Goal: Task Accomplishment & Management: Manage account settings

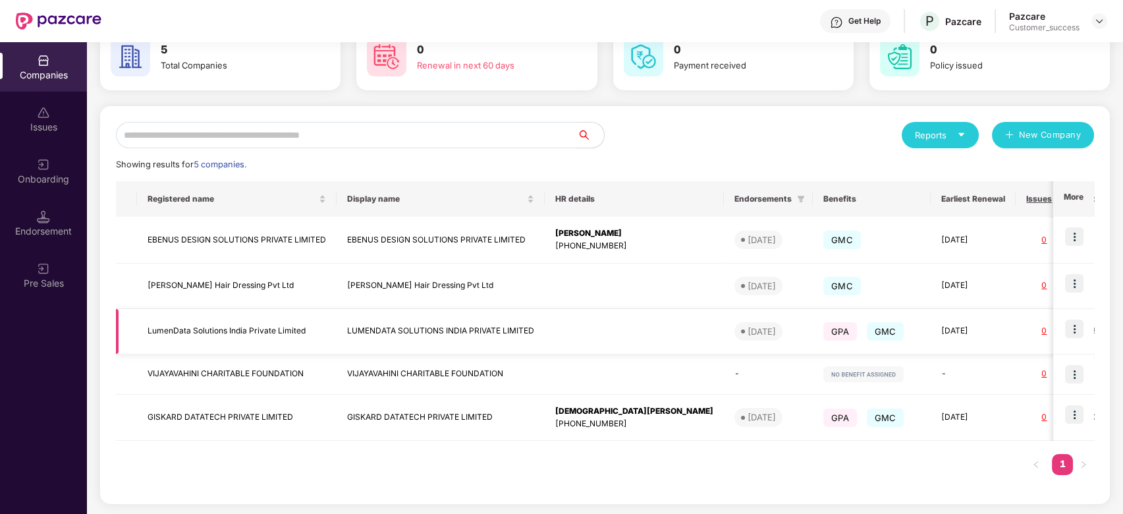
scroll to position [76, 0]
click at [1080, 273] on td at bounding box center [1073, 286] width 41 height 45
click at [1074, 277] on img at bounding box center [1074, 284] width 18 height 18
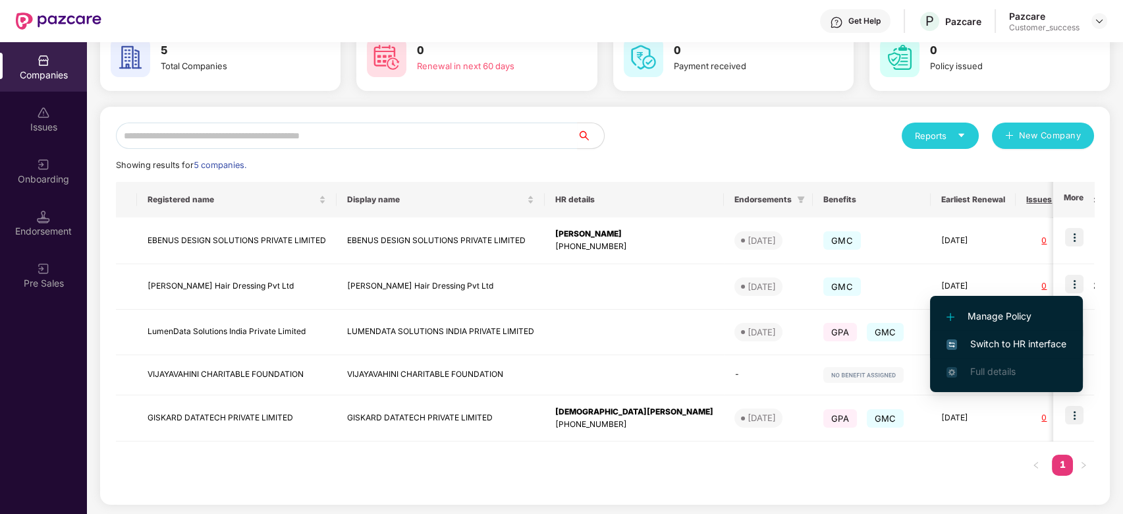
click at [990, 347] on span "Switch to HR interface" at bounding box center [1006, 343] width 120 height 14
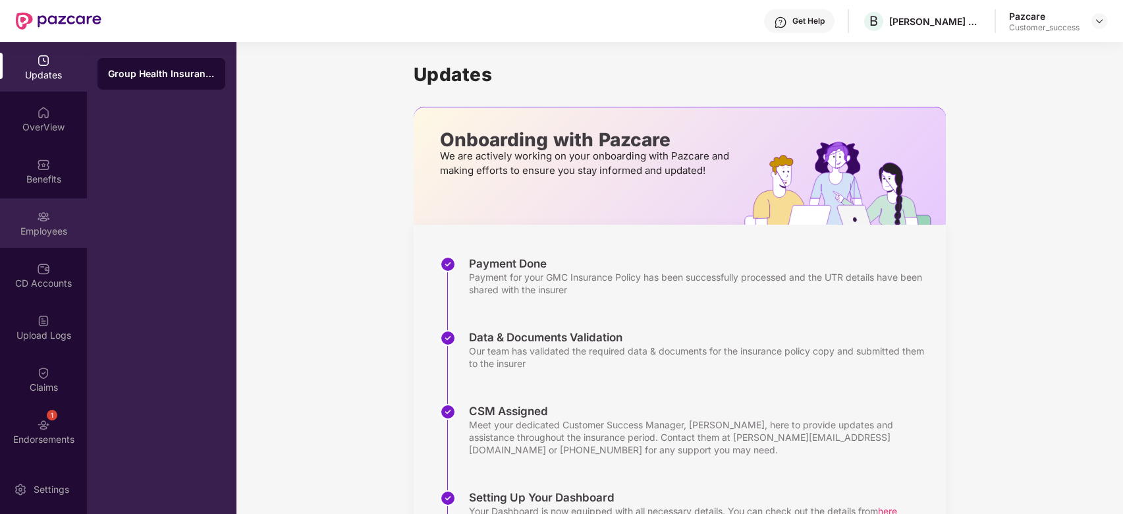
click at [53, 215] on div "Employees" at bounding box center [43, 222] width 87 height 49
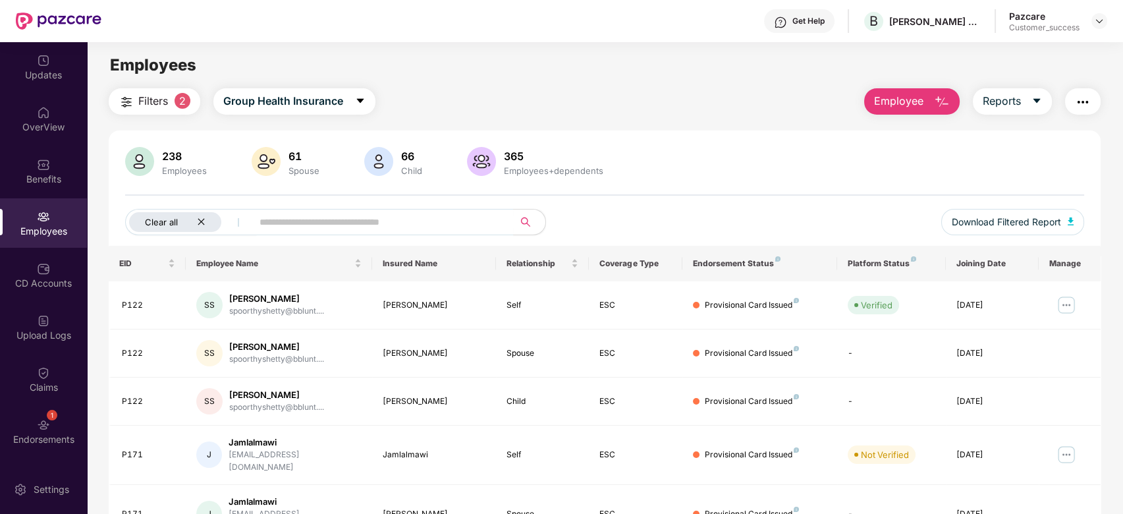
click at [204, 219] on icon "close" at bounding box center [201, 221] width 9 height 9
click at [236, 219] on input "text" at bounding box center [326, 222] width 236 height 20
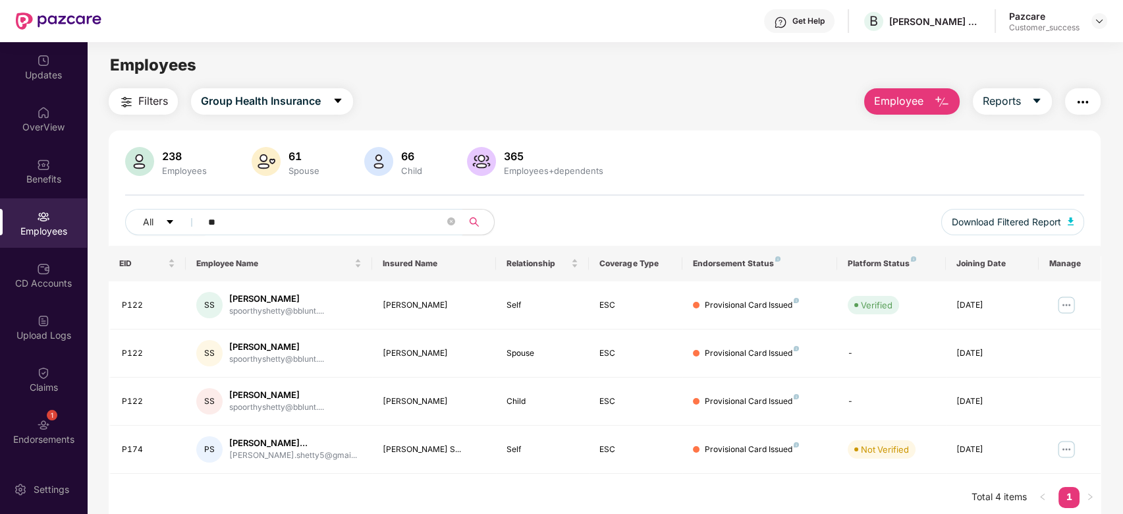
type input "*"
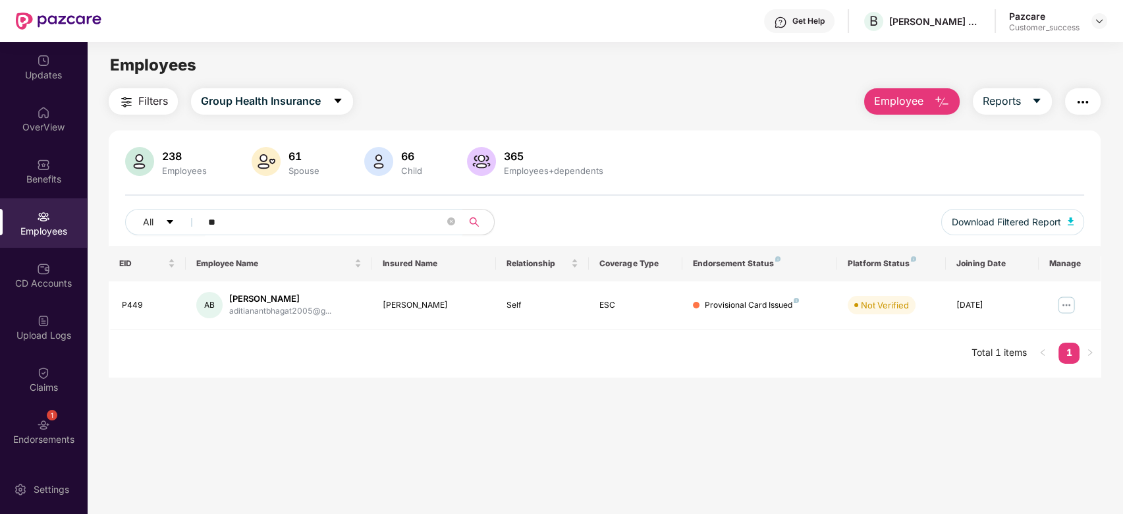
type input "*"
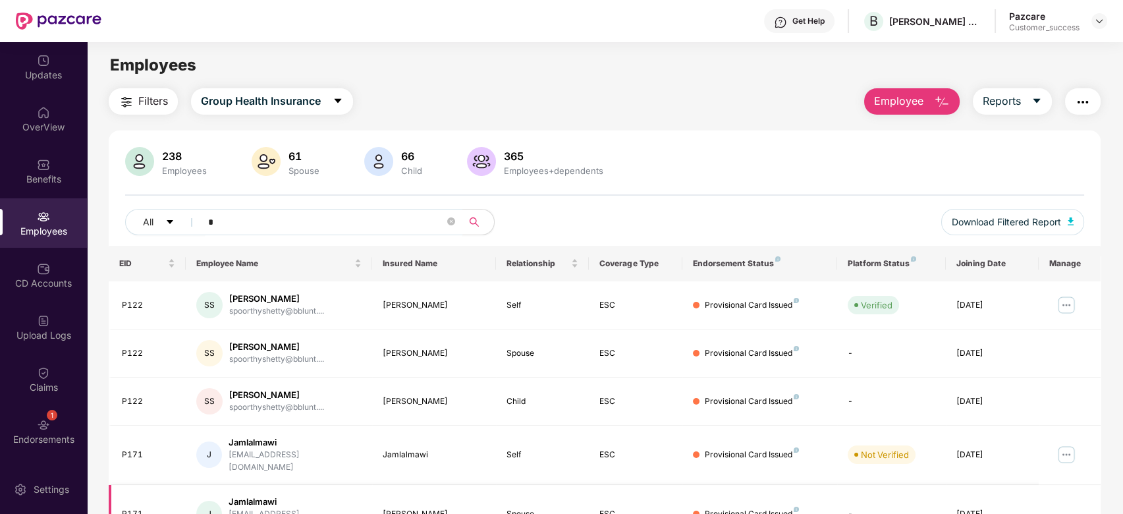
type input "*"
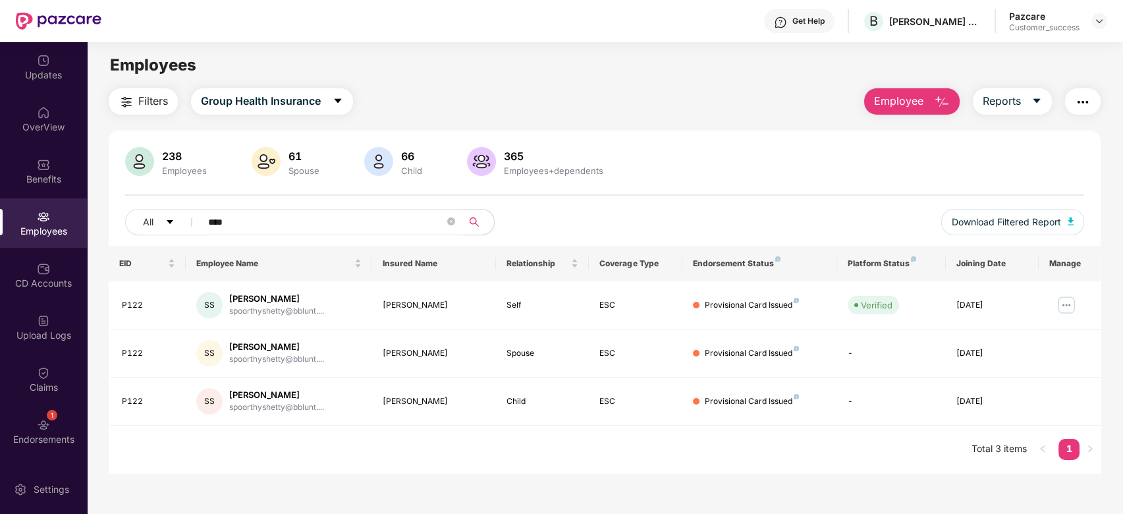
type input "****"
click at [1061, 300] on img at bounding box center [1065, 304] width 21 height 21
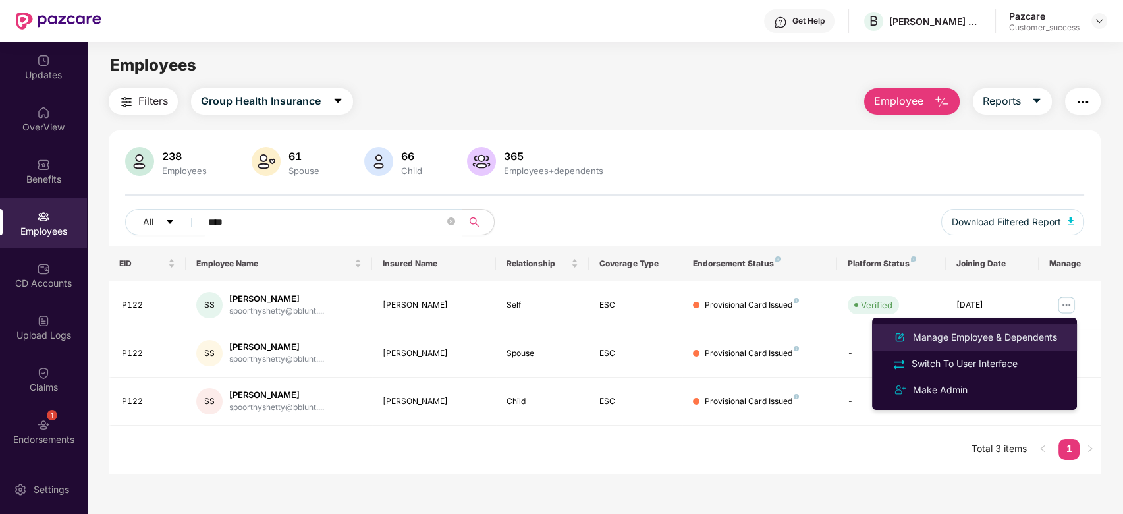
click at [990, 338] on div "Manage Employee & Dependents" at bounding box center [984, 337] width 149 height 14
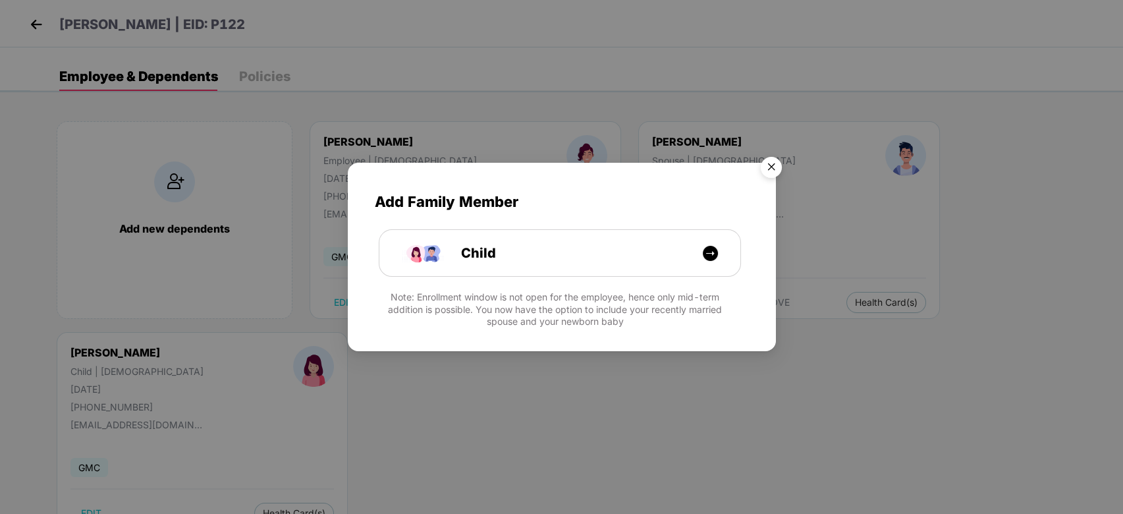
click at [775, 169] on img "Close" at bounding box center [771, 169] width 37 height 37
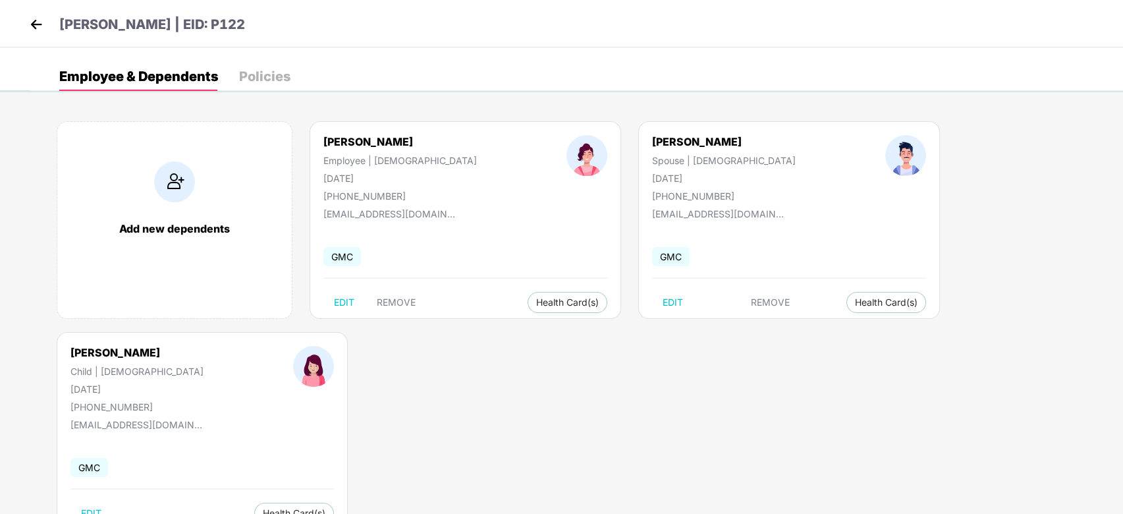
click at [37, 28] on img at bounding box center [36, 24] width 20 height 20
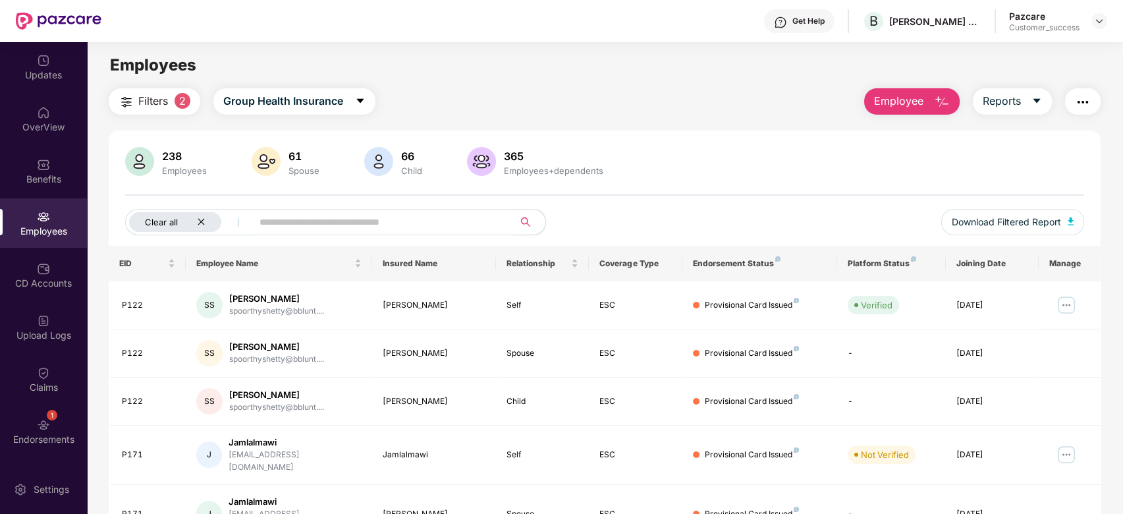
click at [199, 219] on icon "close" at bounding box center [201, 221] width 9 height 9
click at [219, 218] on input "text" at bounding box center [326, 222] width 236 height 20
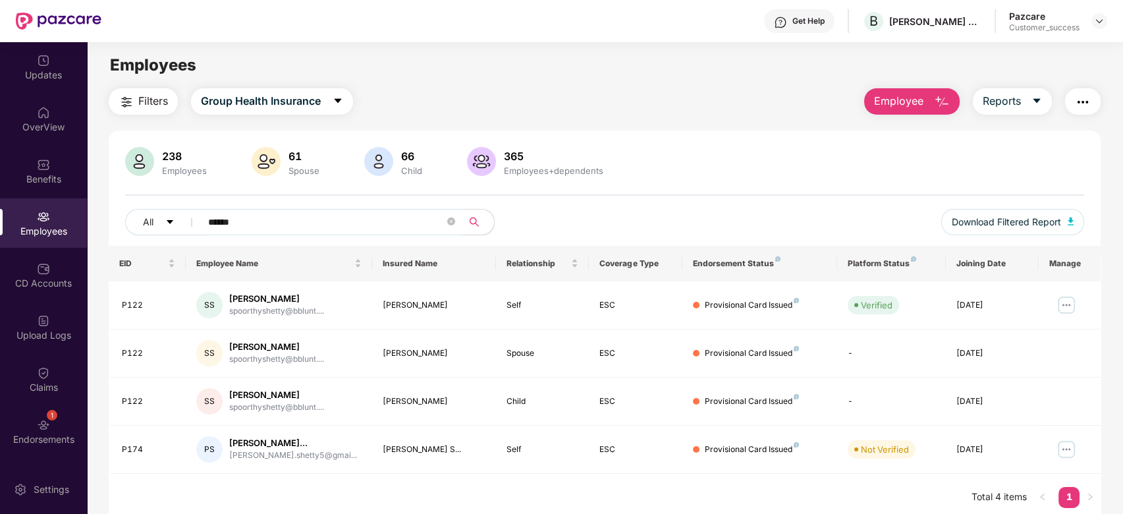
type input "******"
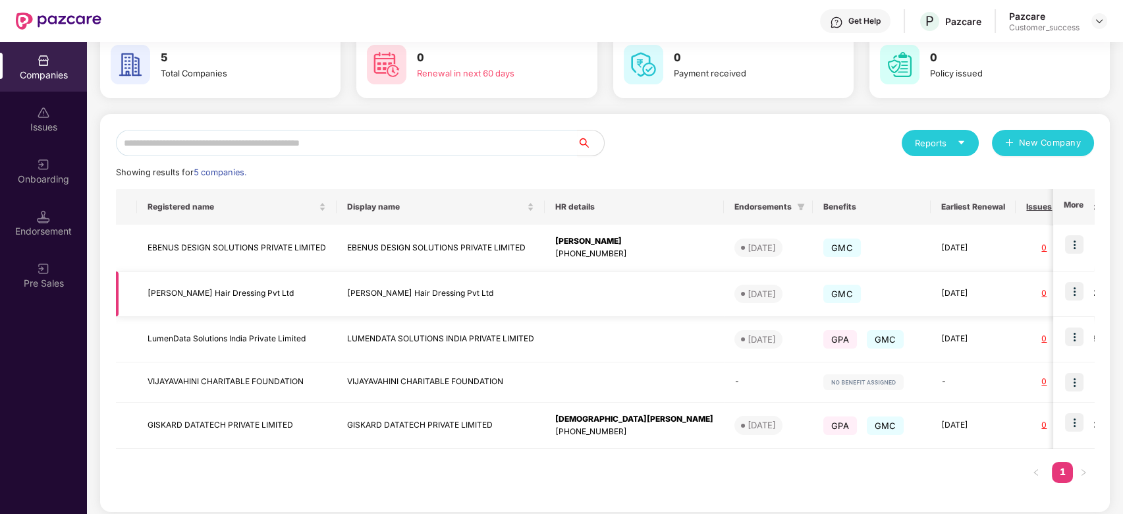
scroll to position [77, 0]
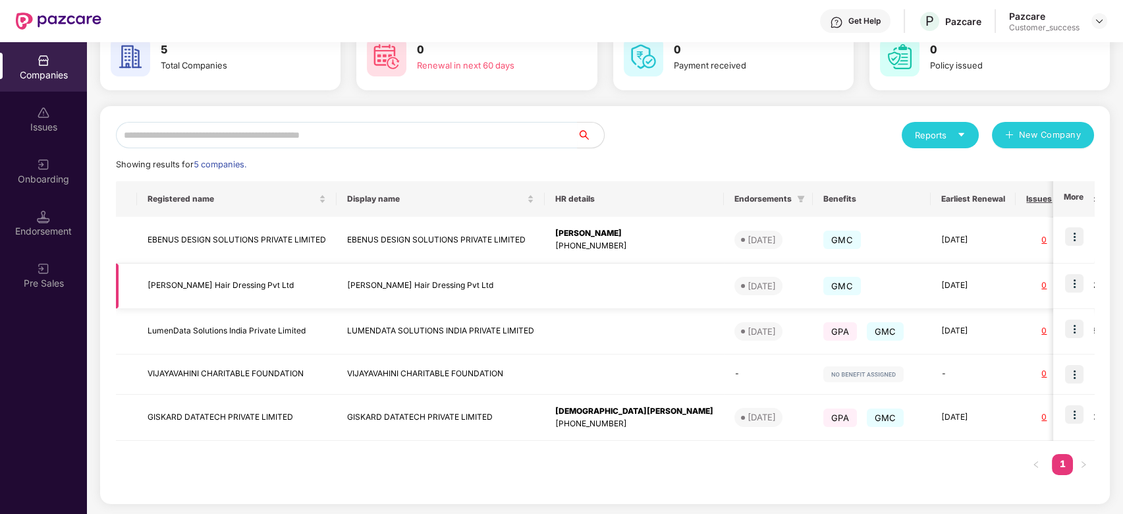
click at [1069, 282] on img at bounding box center [1074, 283] width 18 height 18
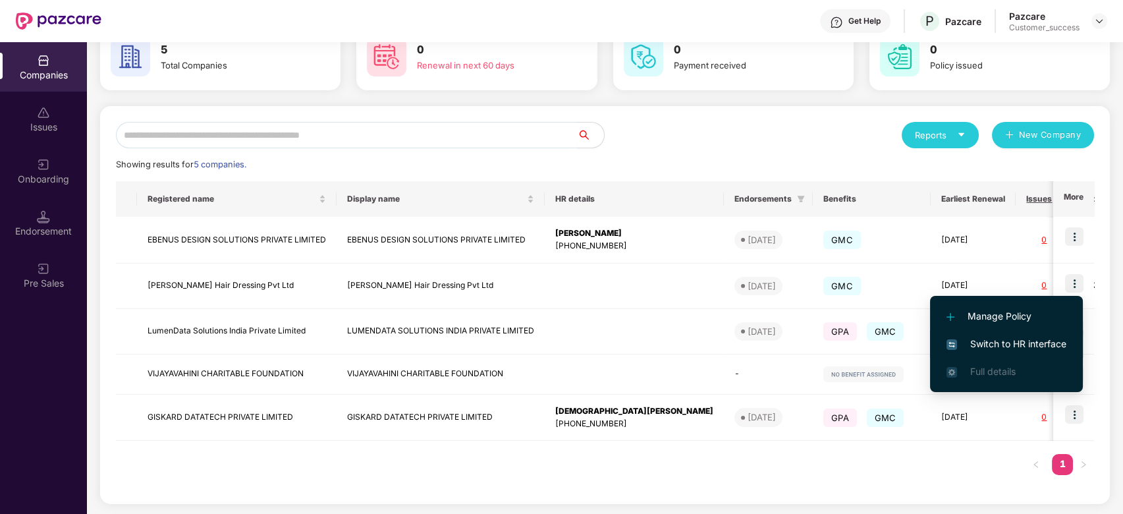
click at [998, 335] on li "Switch to HR interface" at bounding box center [1006, 344] width 153 height 28
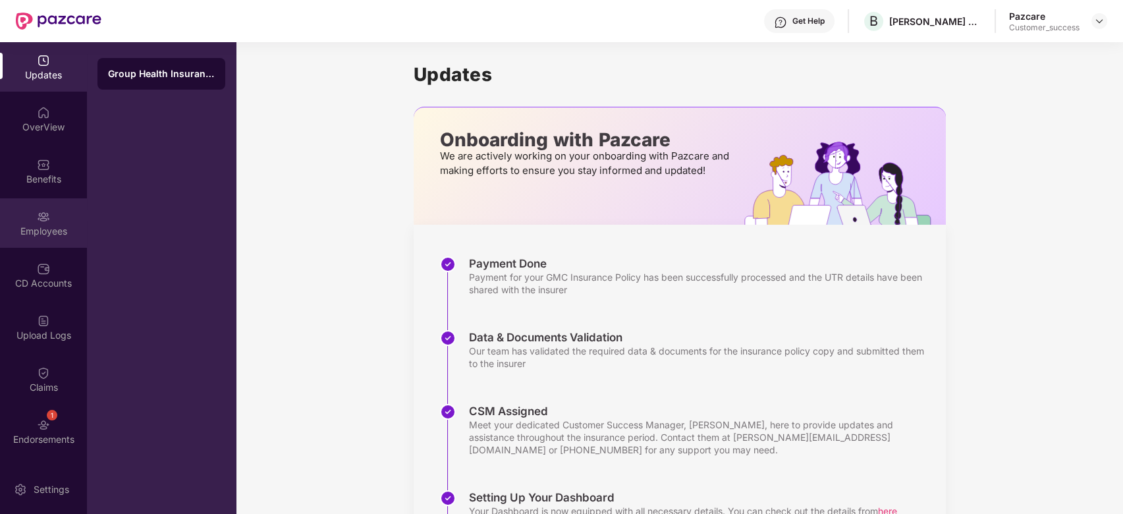
click at [53, 242] on div "Employees" at bounding box center [43, 222] width 87 height 49
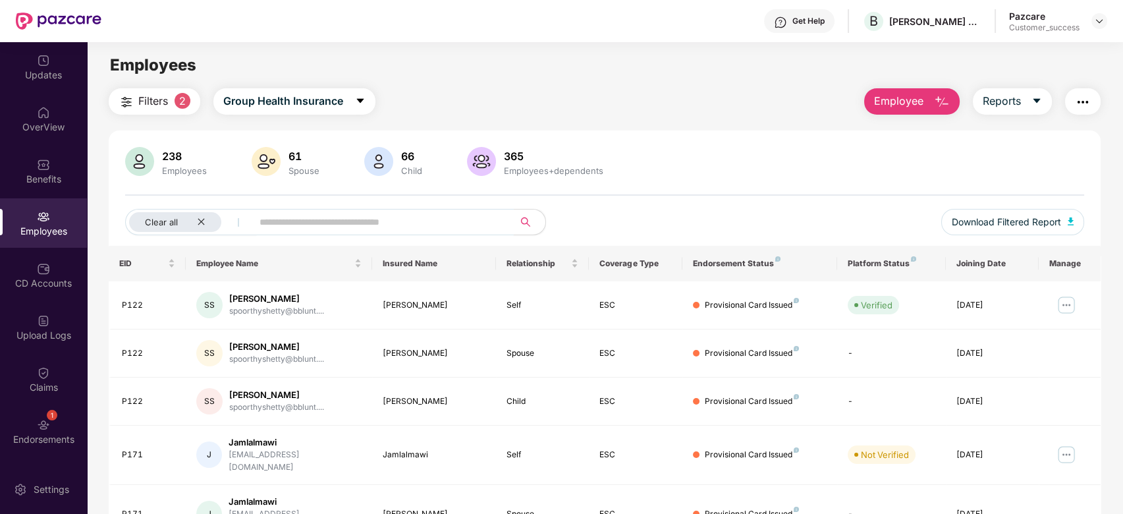
click at [290, 224] on input "text" at bounding box center [377, 222] width 236 height 20
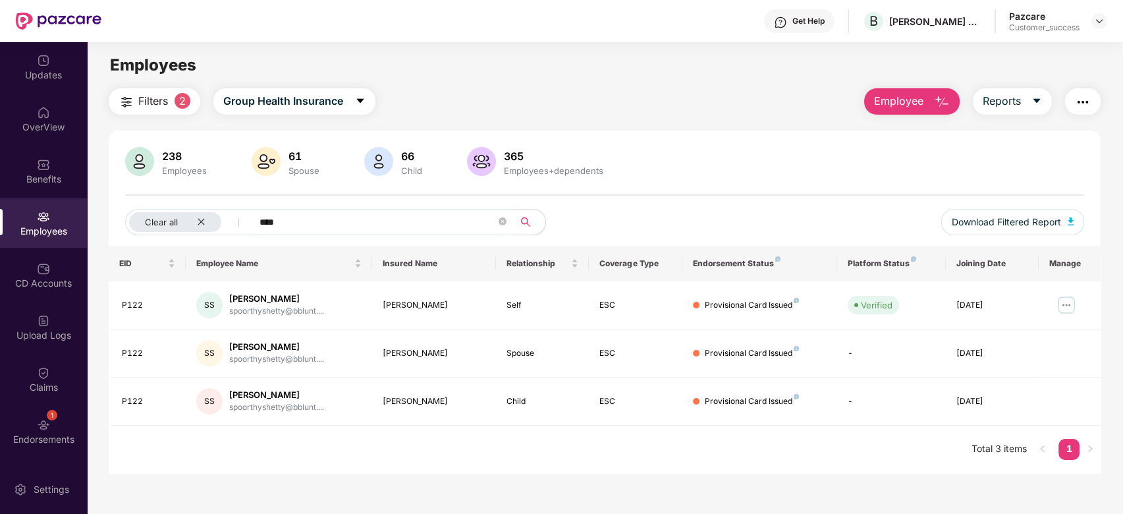
click at [306, 213] on input "****" at bounding box center [377, 222] width 236 height 20
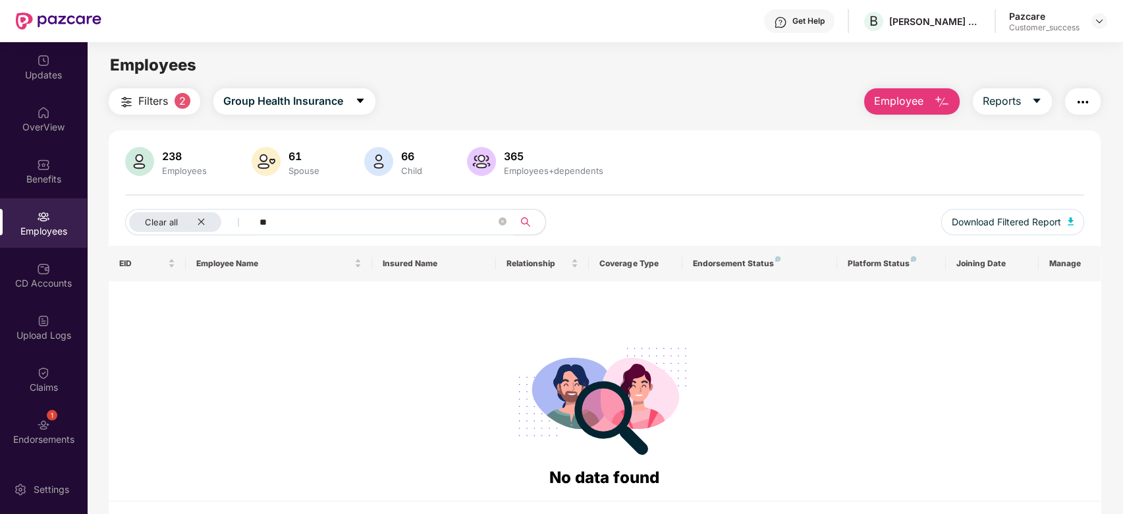
type input "*"
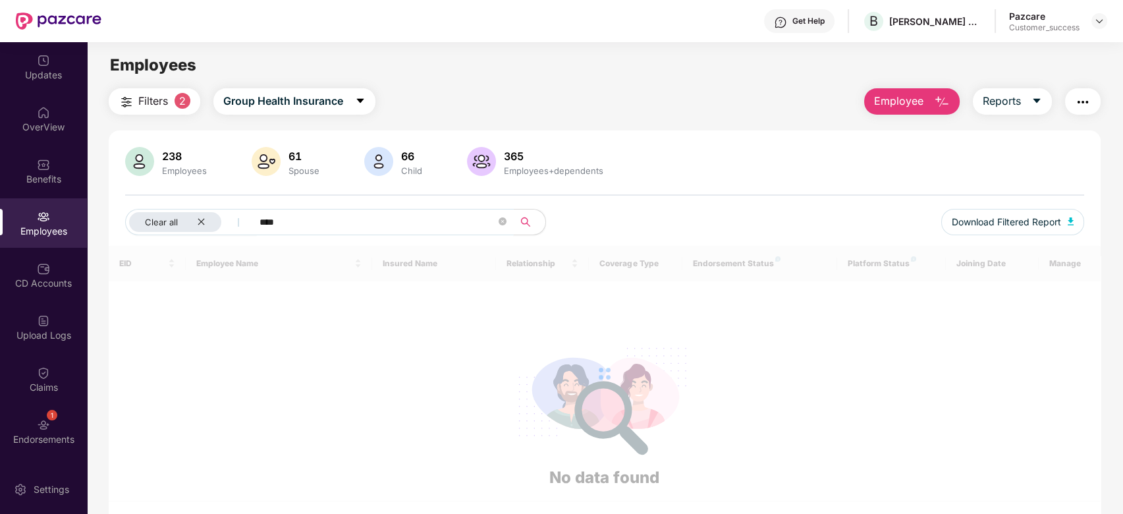
type input "*****"
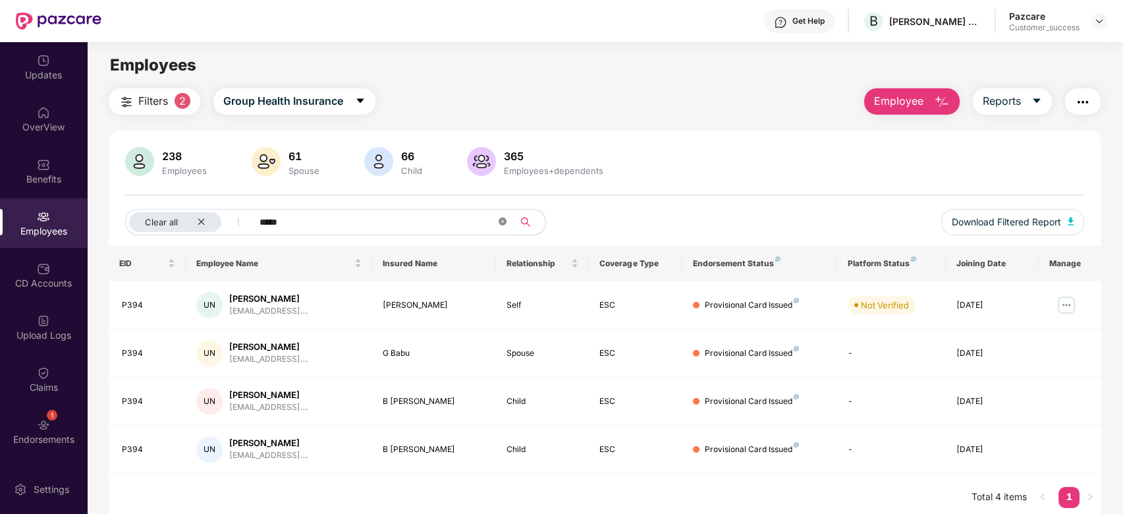
click at [501, 218] on icon "close-circle" at bounding box center [502, 221] width 8 height 8
